Goal: Information Seeking & Learning: Learn about a topic

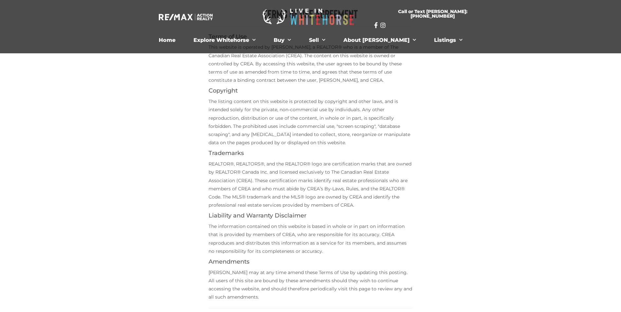
scroll to position [98, 0]
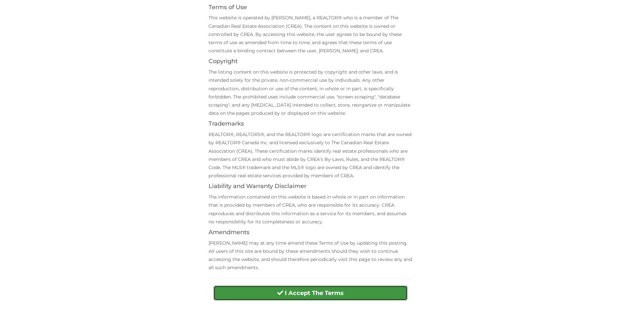
click at [306, 291] on strong "I Accept The Terms" at bounding box center [314, 293] width 59 height 7
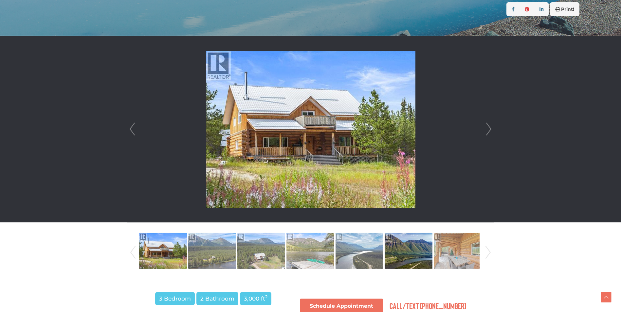
scroll to position [164, 0]
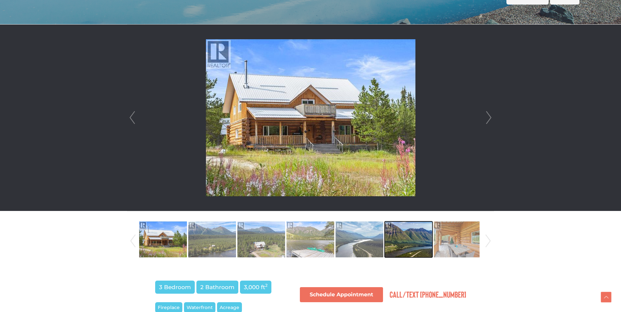
click at [413, 238] on img at bounding box center [409, 239] width 48 height 37
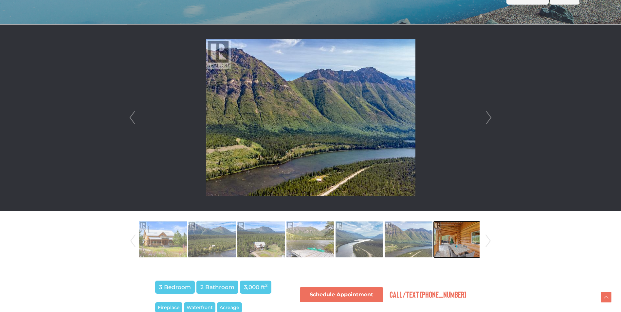
click at [457, 239] on img at bounding box center [458, 239] width 48 height 37
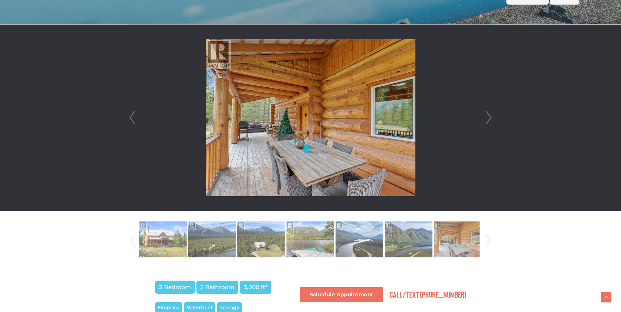
click at [488, 242] on link "Next" at bounding box center [488, 241] width 10 height 45
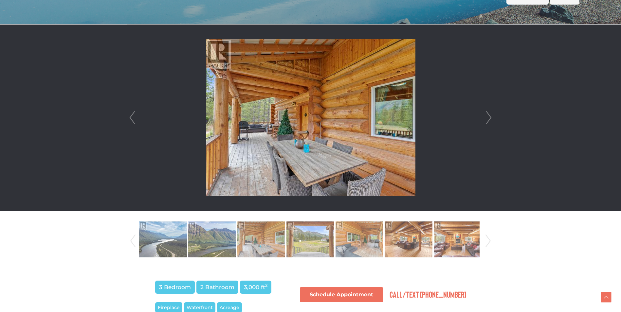
click at [488, 242] on link "Next" at bounding box center [488, 241] width 10 height 45
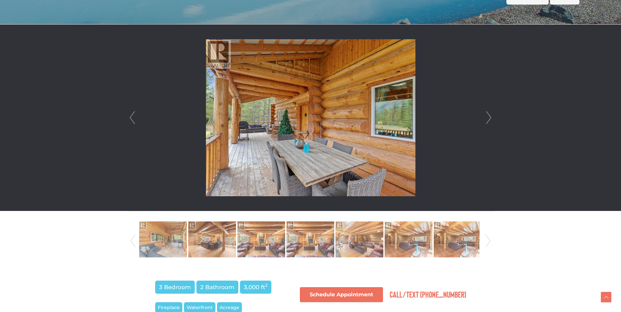
click at [488, 242] on link "Next" at bounding box center [488, 241] width 10 height 45
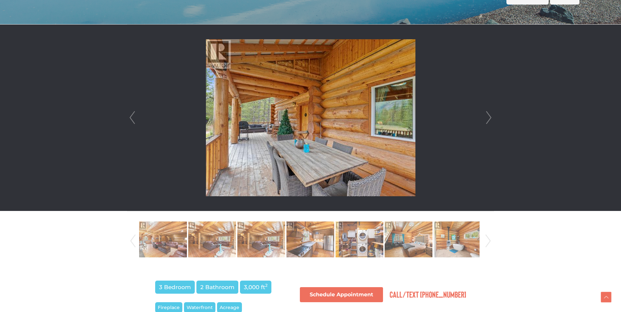
click at [488, 242] on link "Next" at bounding box center [488, 241] width 10 height 45
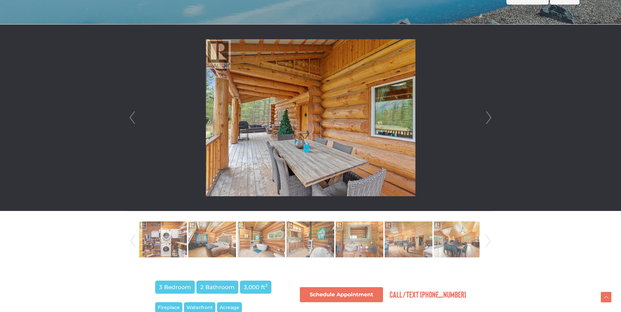
click at [488, 242] on link "Next" at bounding box center [488, 241] width 10 height 45
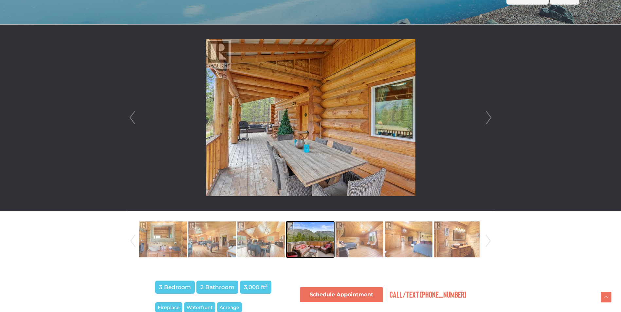
click at [311, 236] on img at bounding box center [311, 239] width 48 height 37
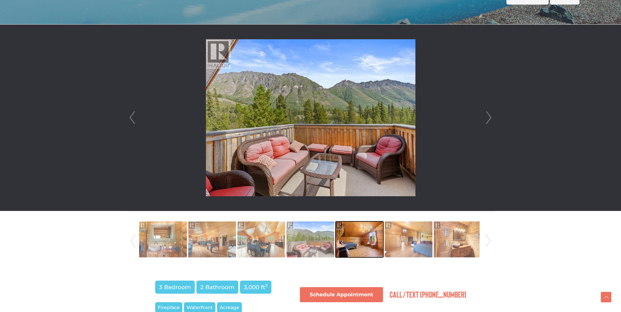
click at [362, 245] on img at bounding box center [360, 239] width 48 height 37
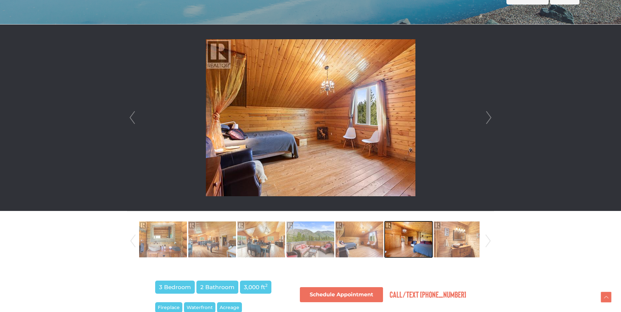
click at [418, 246] on img at bounding box center [409, 239] width 48 height 37
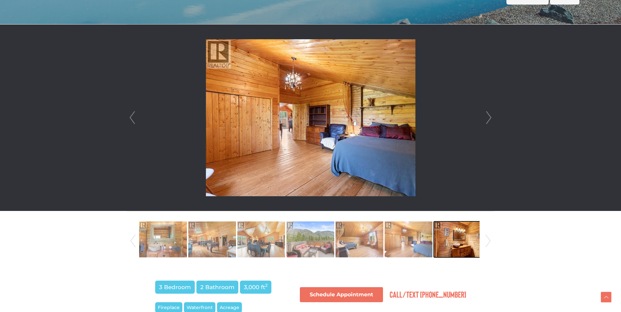
click at [451, 247] on img at bounding box center [458, 239] width 48 height 37
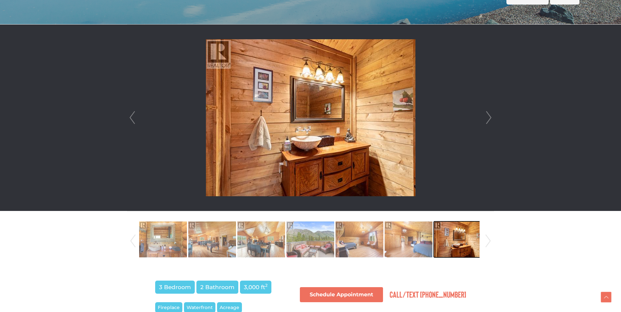
click at [469, 248] on img at bounding box center [458, 239] width 48 height 37
click at [485, 244] on link "Next" at bounding box center [488, 241] width 10 height 45
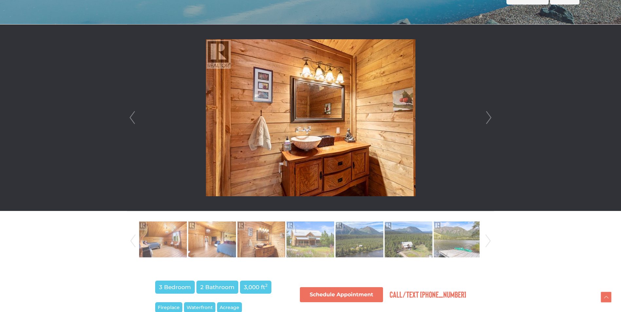
click at [489, 243] on link "Next" at bounding box center [488, 241] width 10 height 45
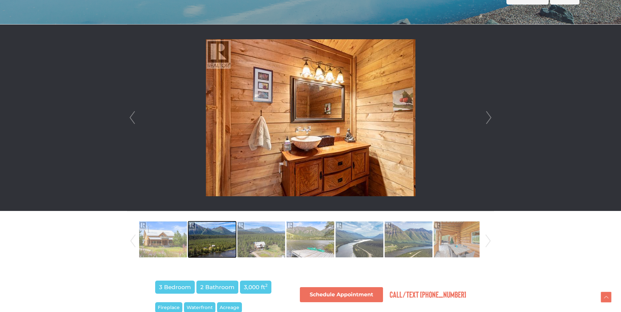
click at [203, 230] on img at bounding box center [212, 239] width 48 height 37
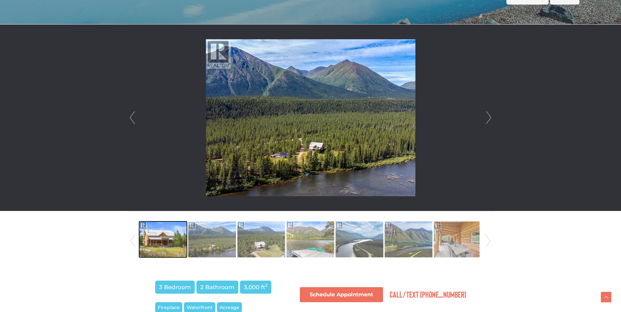
click at [179, 243] on img at bounding box center [163, 239] width 48 height 37
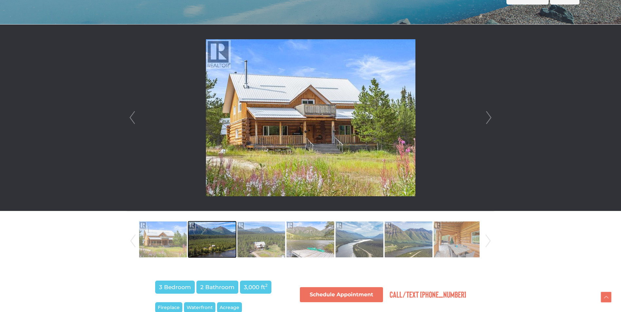
click at [219, 243] on img at bounding box center [212, 239] width 48 height 37
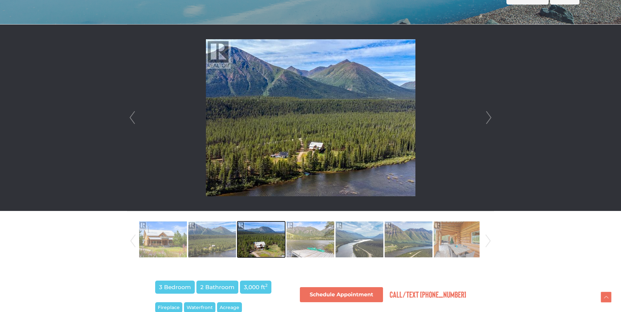
click at [259, 244] on img at bounding box center [261, 239] width 48 height 37
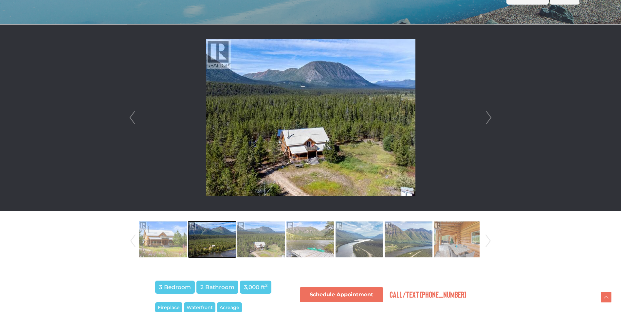
click at [224, 240] on img at bounding box center [212, 239] width 48 height 37
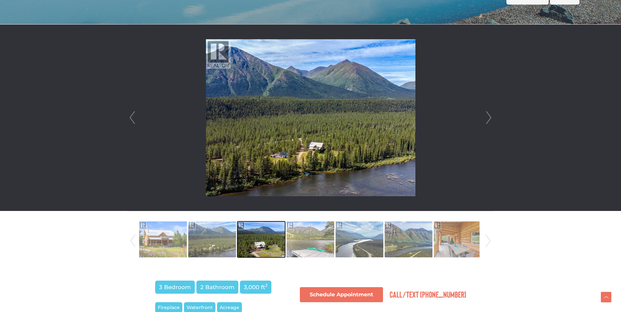
click at [260, 243] on img at bounding box center [261, 239] width 48 height 37
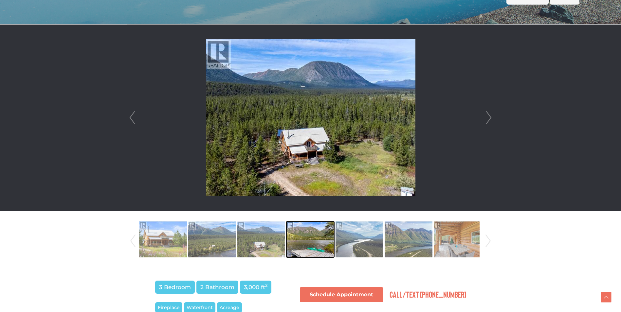
click at [299, 243] on img at bounding box center [311, 239] width 48 height 37
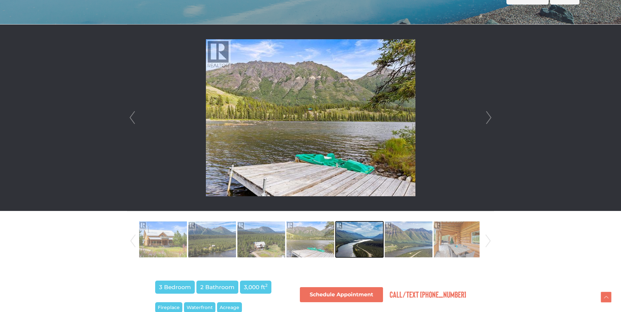
click at [357, 252] on img at bounding box center [360, 239] width 48 height 37
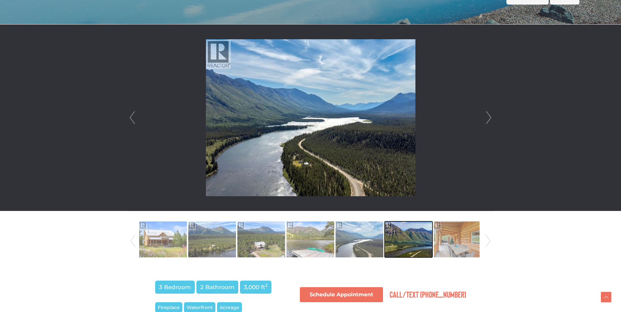
click at [400, 240] on img at bounding box center [409, 239] width 48 height 37
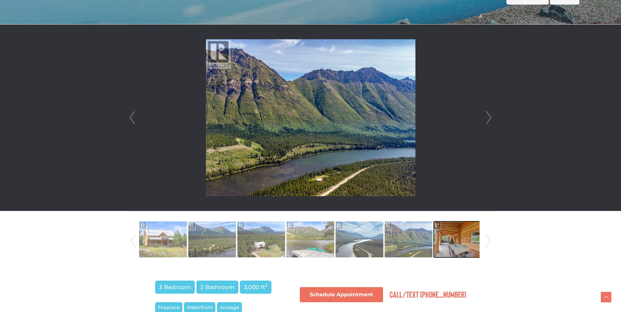
click at [443, 237] on img at bounding box center [458, 239] width 48 height 37
